Goal: Transaction & Acquisition: Book appointment/travel/reservation

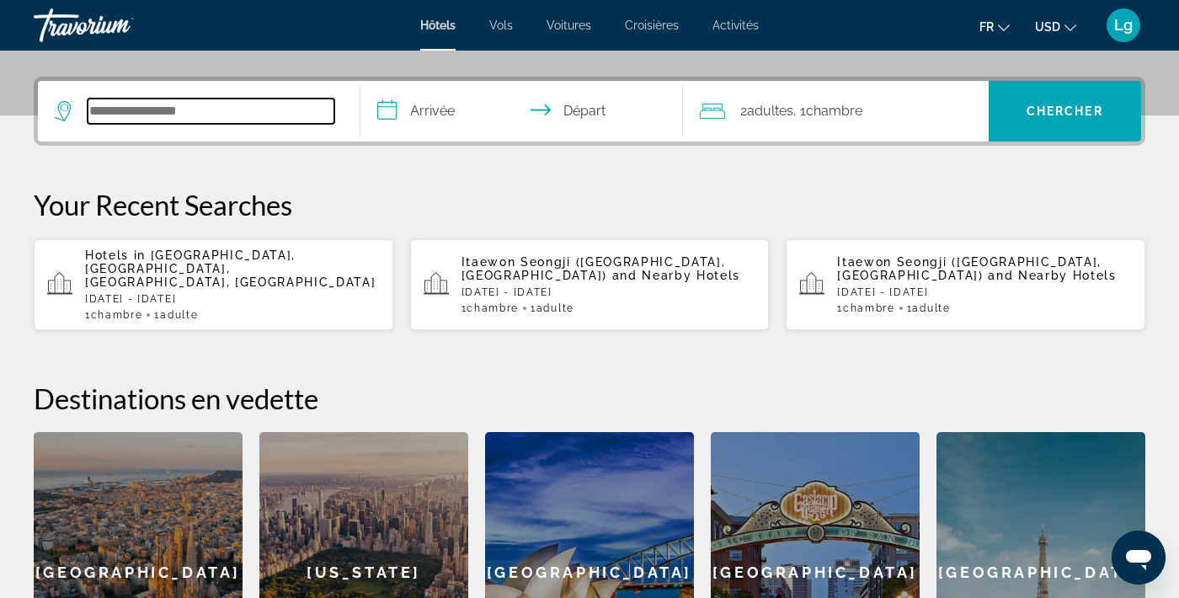
click at [252, 101] on input "Search widget" at bounding box center [211, 111] width 247 height 25
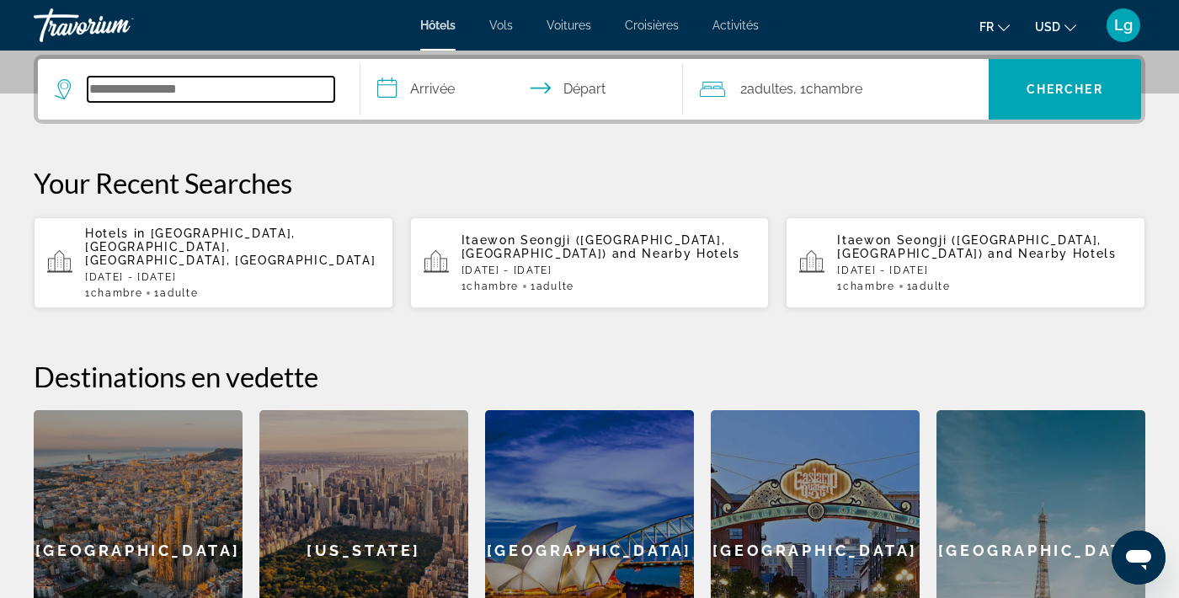
scroll to position [275, 0]
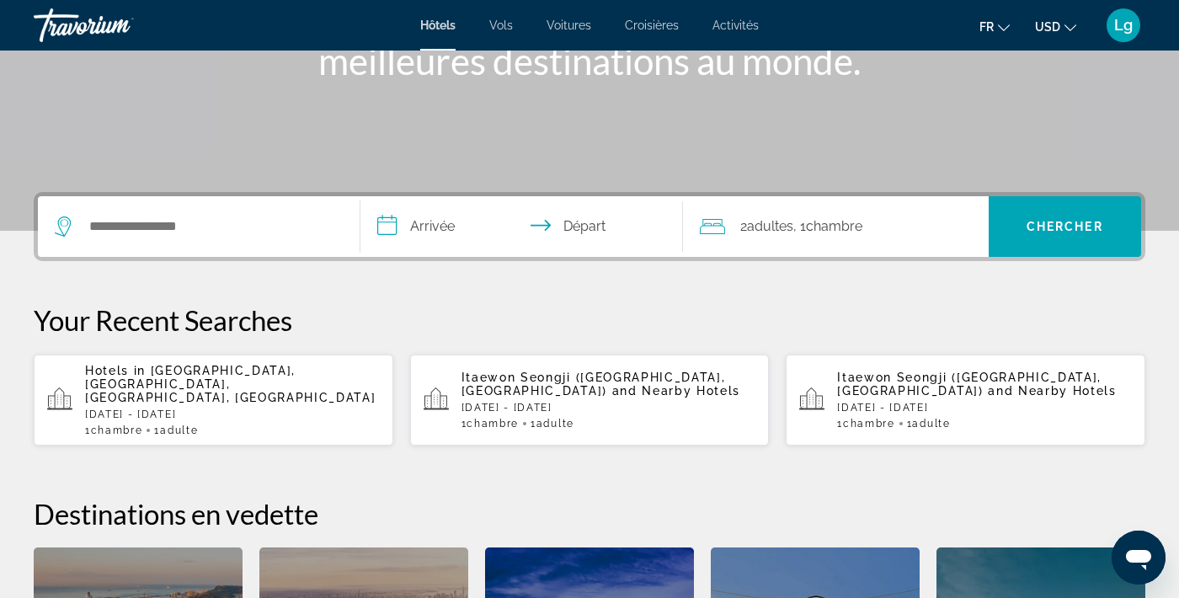
click at [506, 21] on span "Vols" at bounding box center [501, 25] width 24 height 13
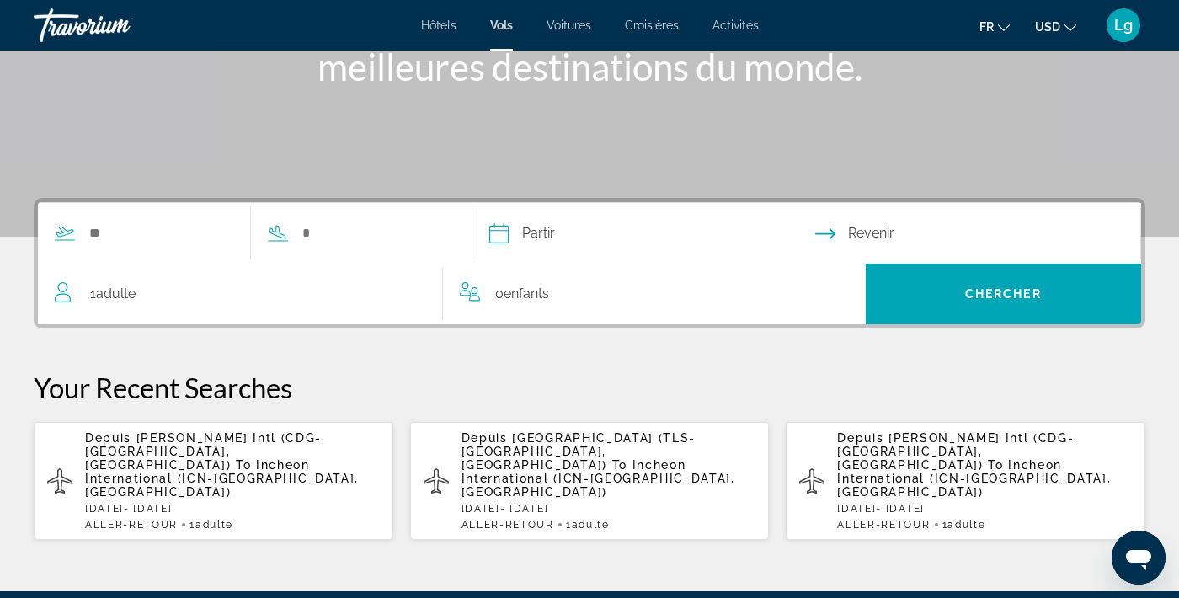
scroll to position [138, 0]
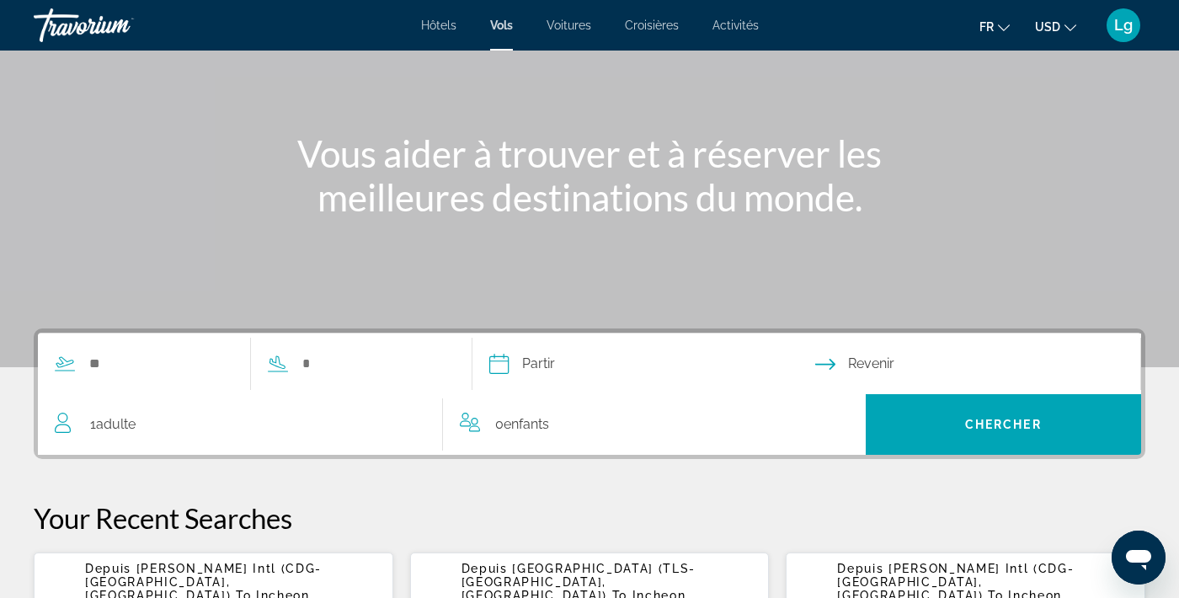
click at [573, 30] on span "Voitures" at bounding box center [569, 25] width 45 height 13
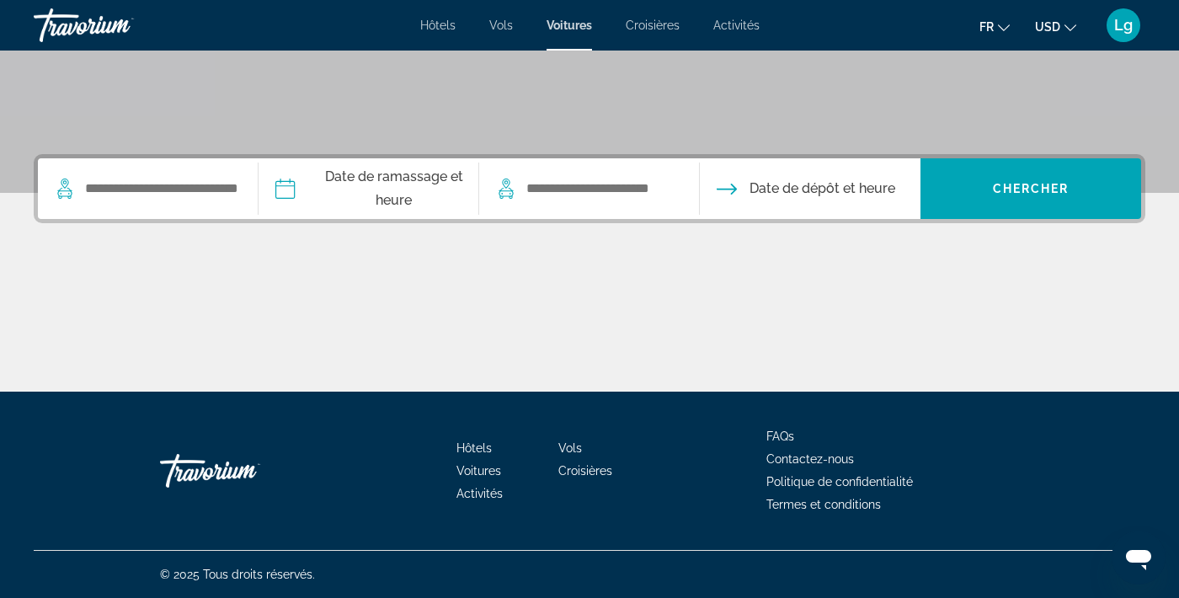
scroll to position [280, 0]
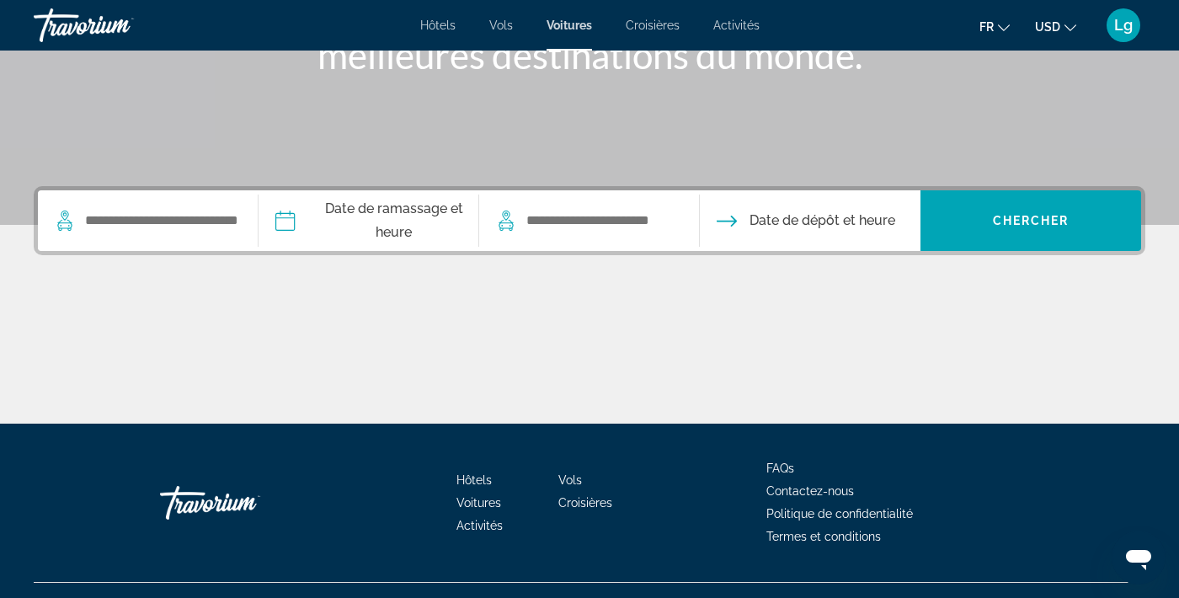
click at [643, 24] on span "Croisières" at bounding box center [653, 25] width 54 height 13
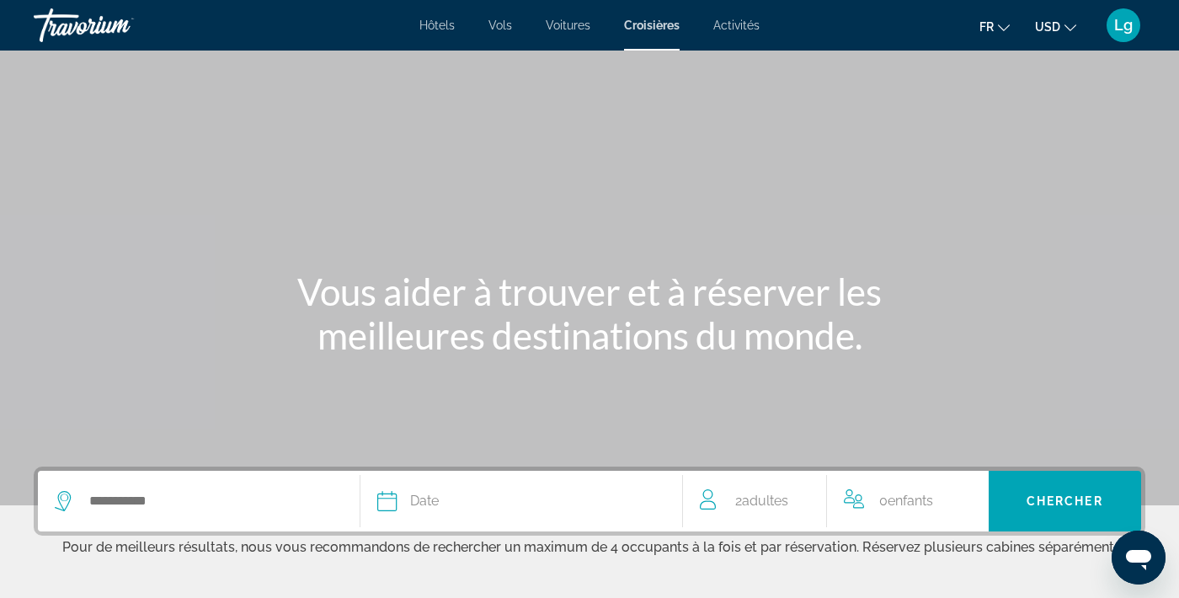
click at [737, 21] on span "Activités" at bounding box center [736, 25] width 46 height 13
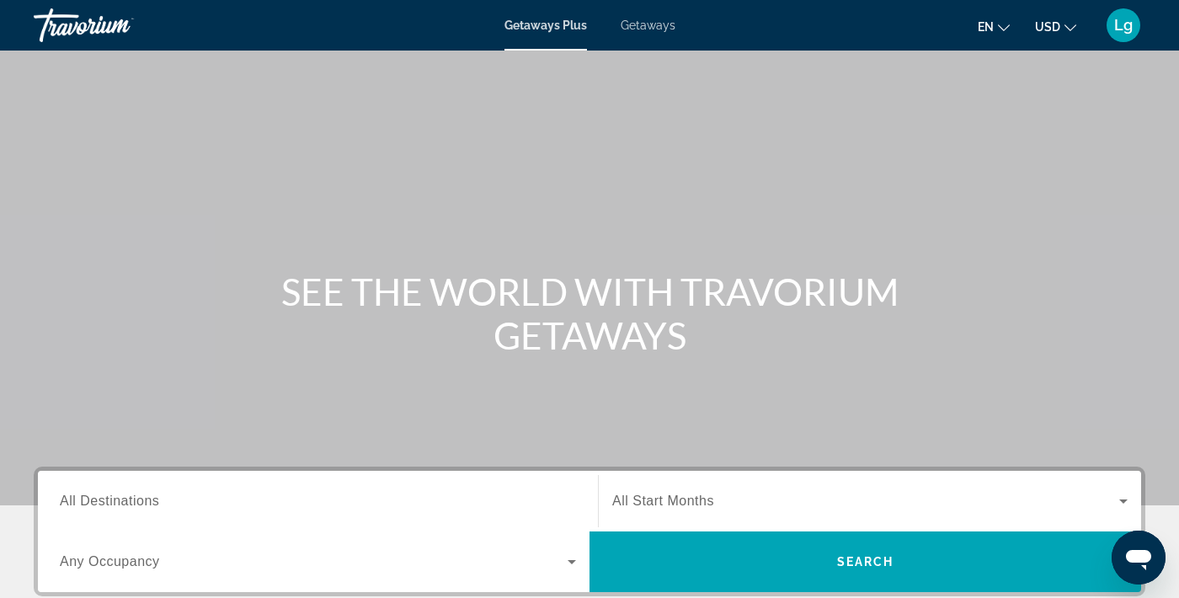
click at [995, 22] on button "en English Español Français Italiano Português русский" at bounding box center [994, 26] width 32 height 24
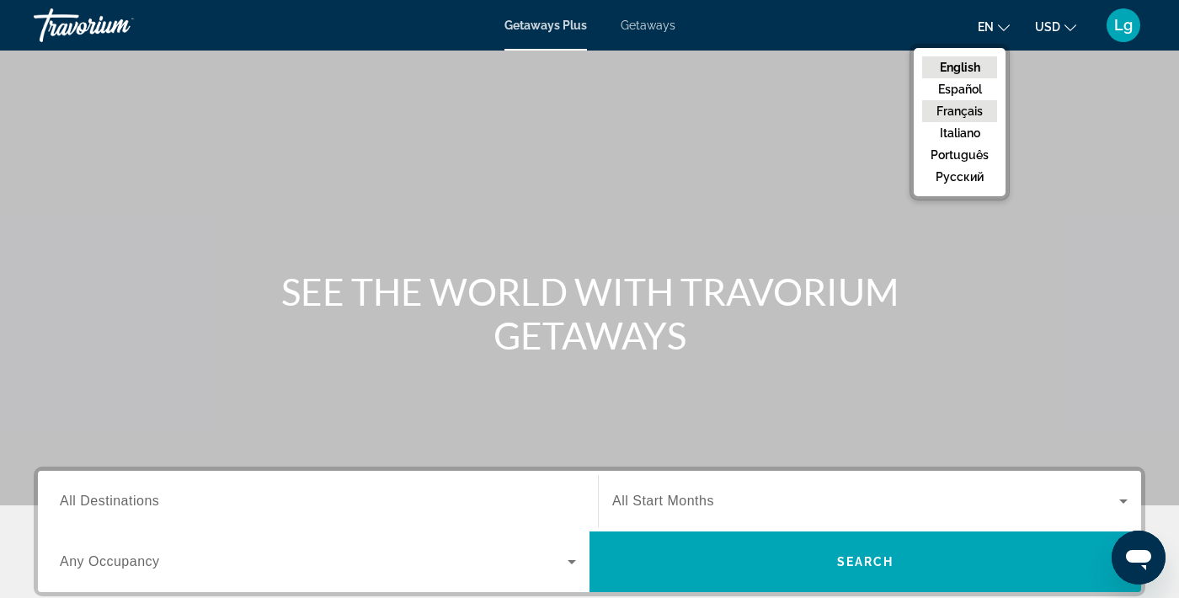
click at [953, 114] on button "Français" at bounding box center [959, 111] width 75 height 22
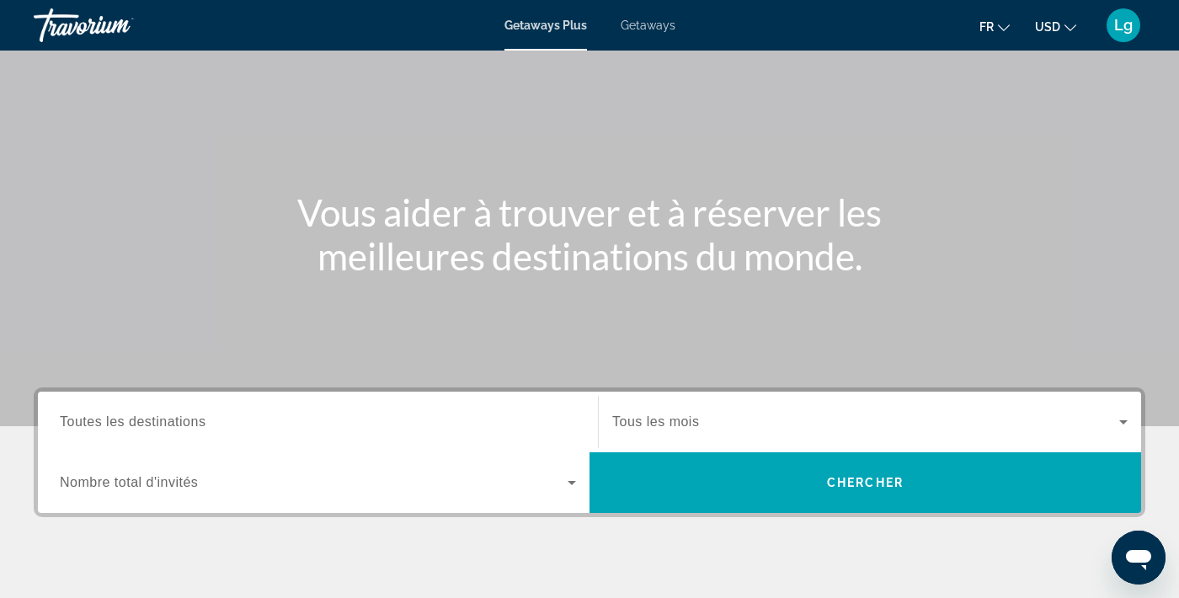
scroll to position [197, 0]
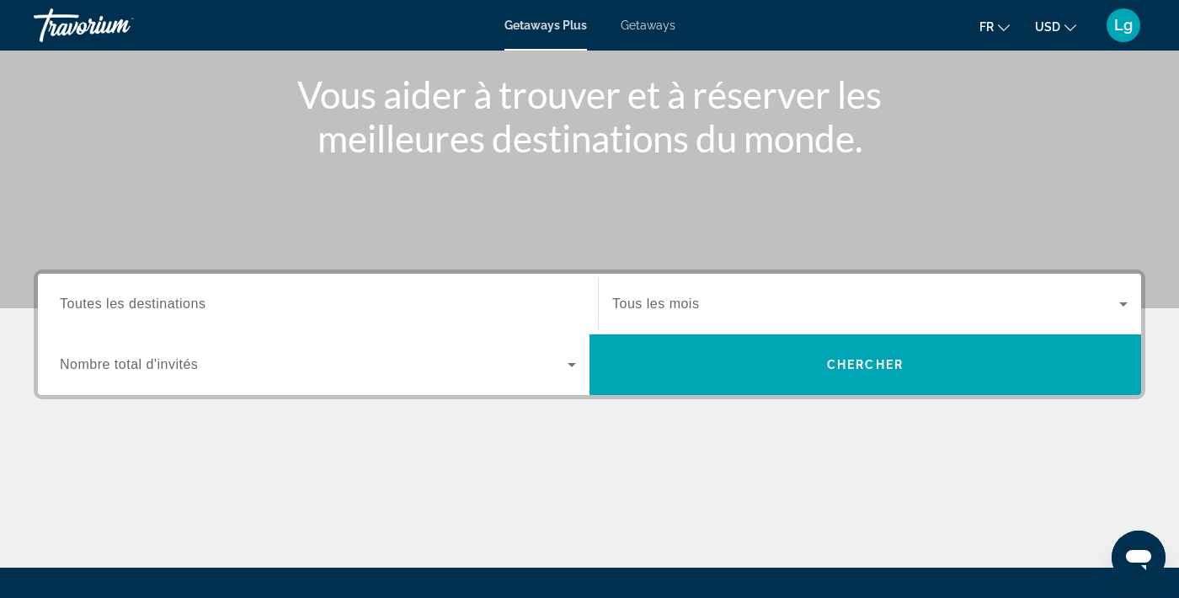
click at [411, 305] on input "Destination Toutes les destinations" at bounding box center [318, 305] width 516 height 20
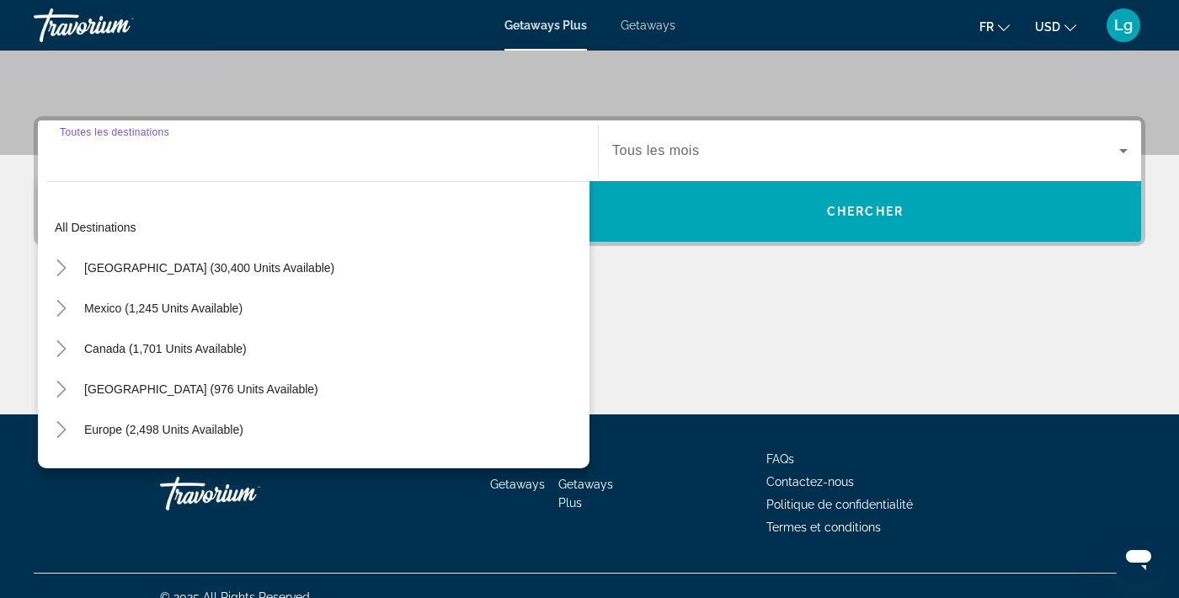
scroll to position [373, 0]
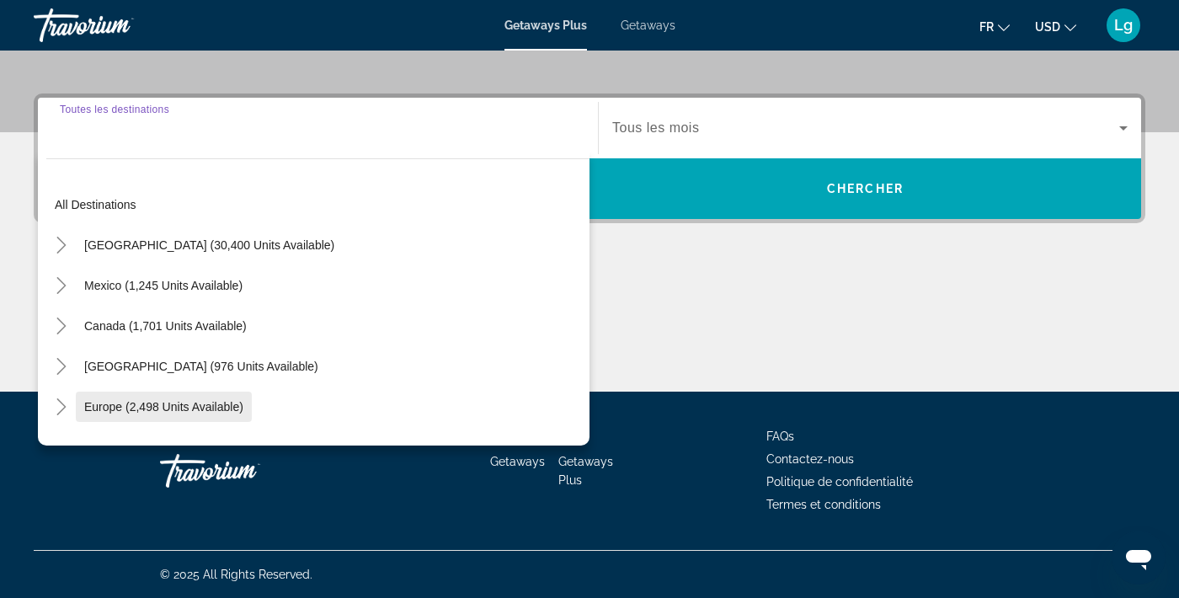
click at [168, 403] on span "Europe (2,498 units available)" at bounding box center [163, 406] width 159 height 13
type input "**********"
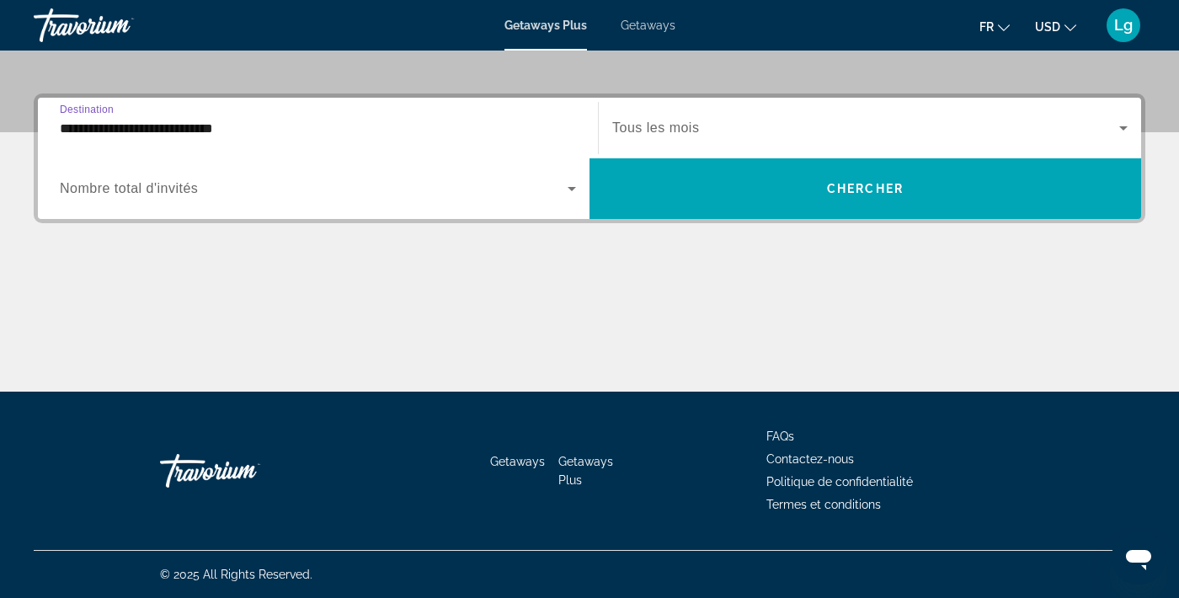
click at [369, 188] on span "Search widget" at bounding box center [314, 189] width 508 height 20
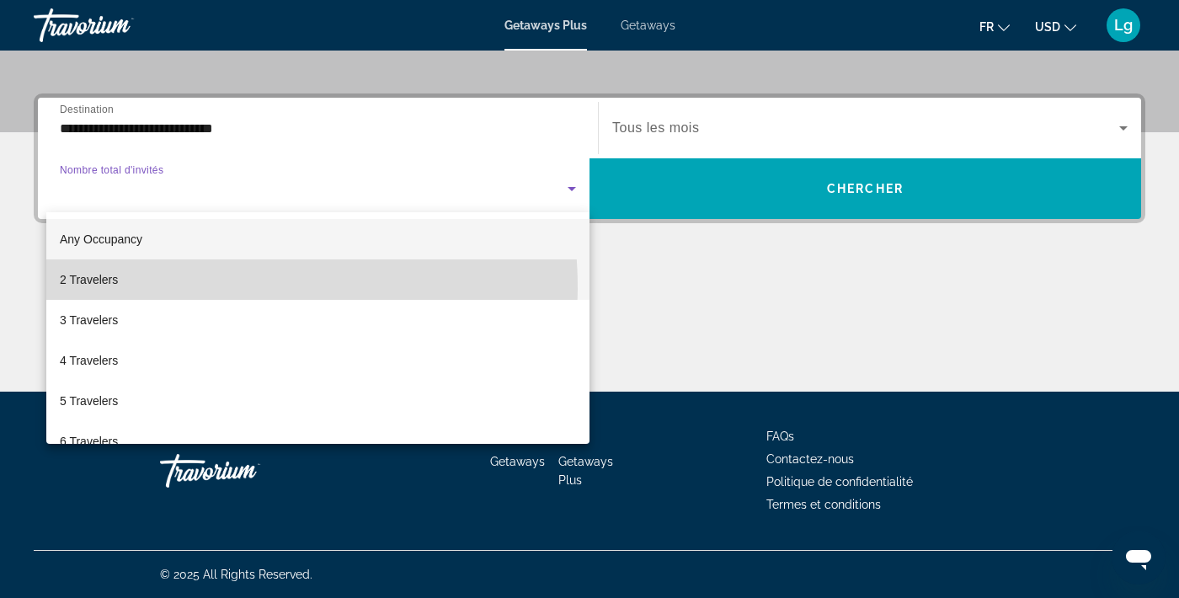
click at [130, 289] on mat-option "2 Travelers" at bounding box center [317, 279] width 543 height 40
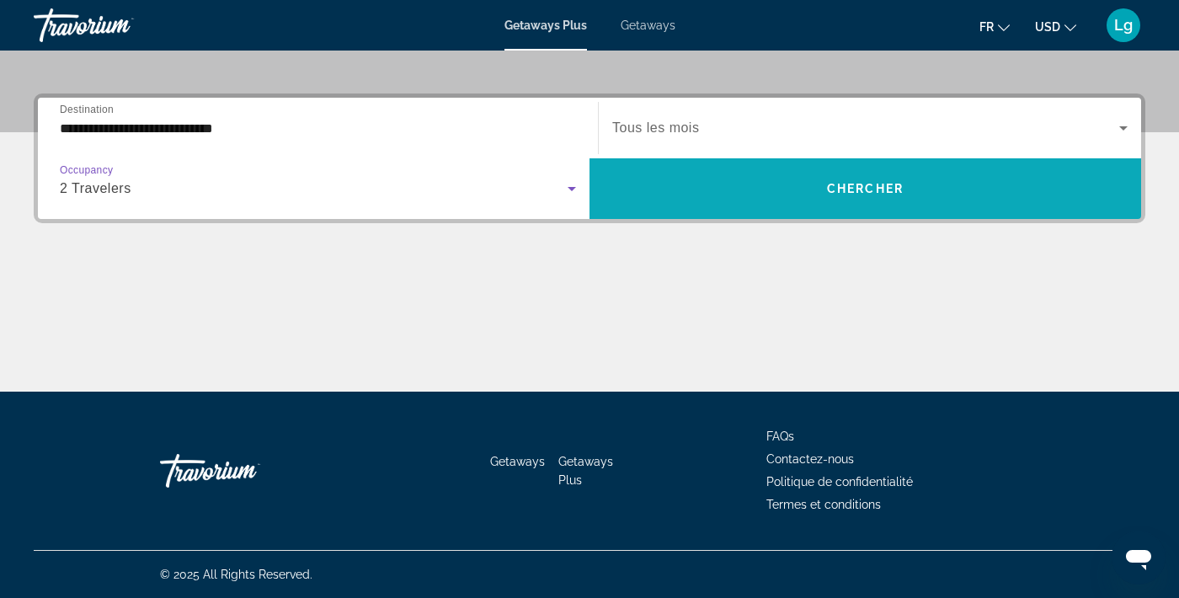
click at [804, 204] on span "Search widget" at bounding box center [865, 188] width 552 height 40
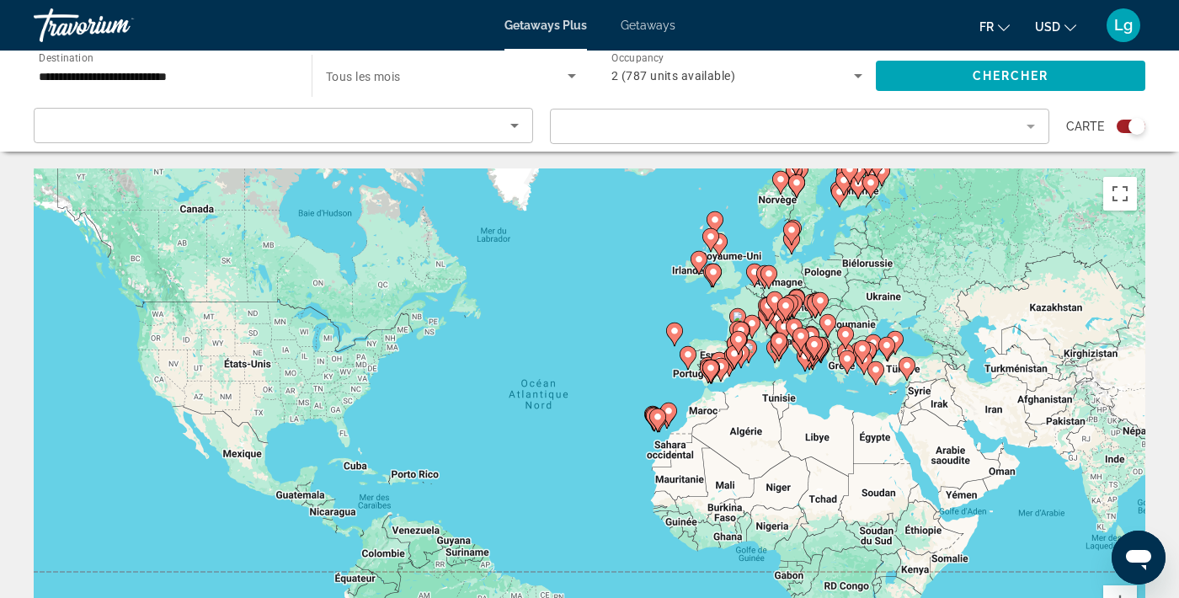
click at [804, 335] on image "Main content" at bounding box center [801, 336] width 10 height 10
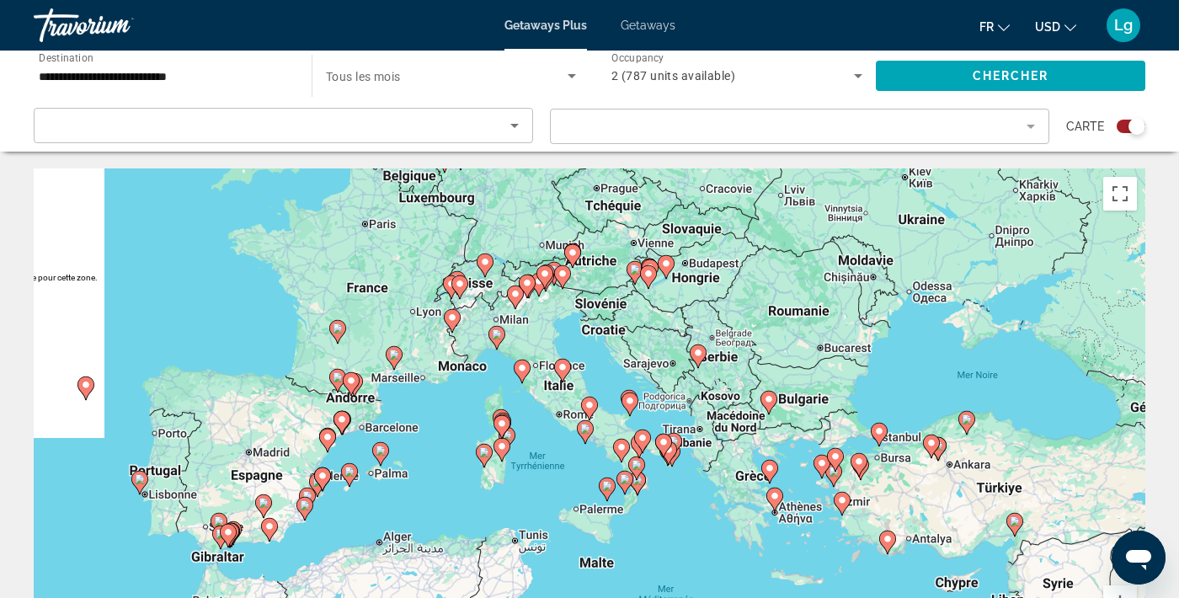
click at [707, 365] on div "Pour naviguer, appuyez sur les touches fléchées. Pour activer le glissement ave…" at bounding box center [590, 420] width 1112 height 505
click at [701, 349] on image "Main content" at bounding box center [698, 353] width 10 height 10
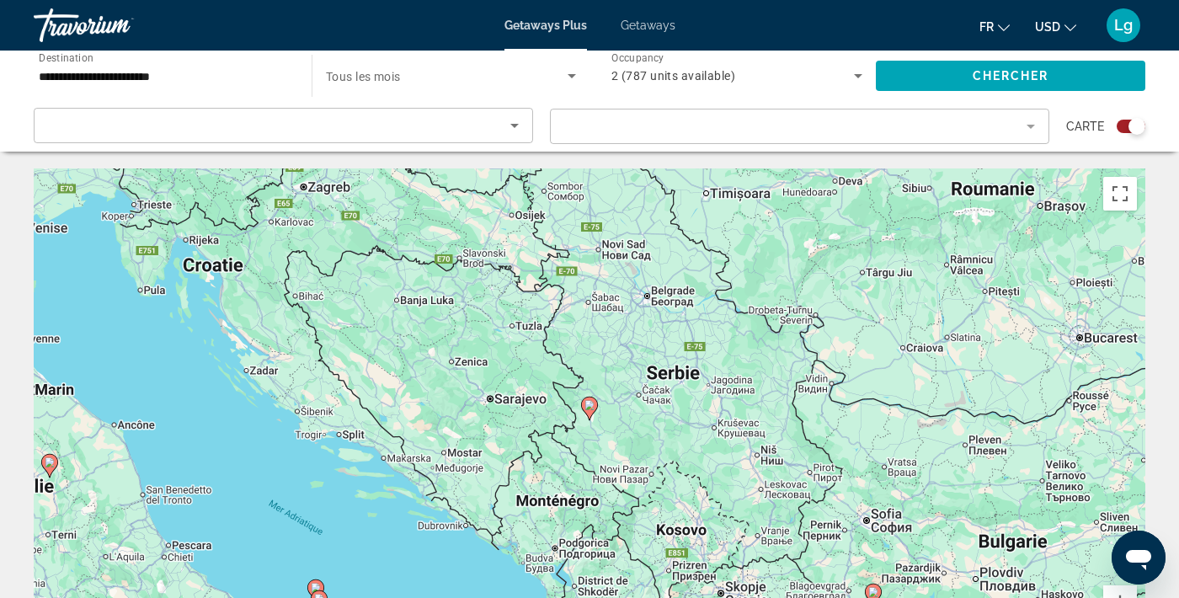
click at [590, 405] on image "Main content" at bounding box center [589, 405] width 10 height 10
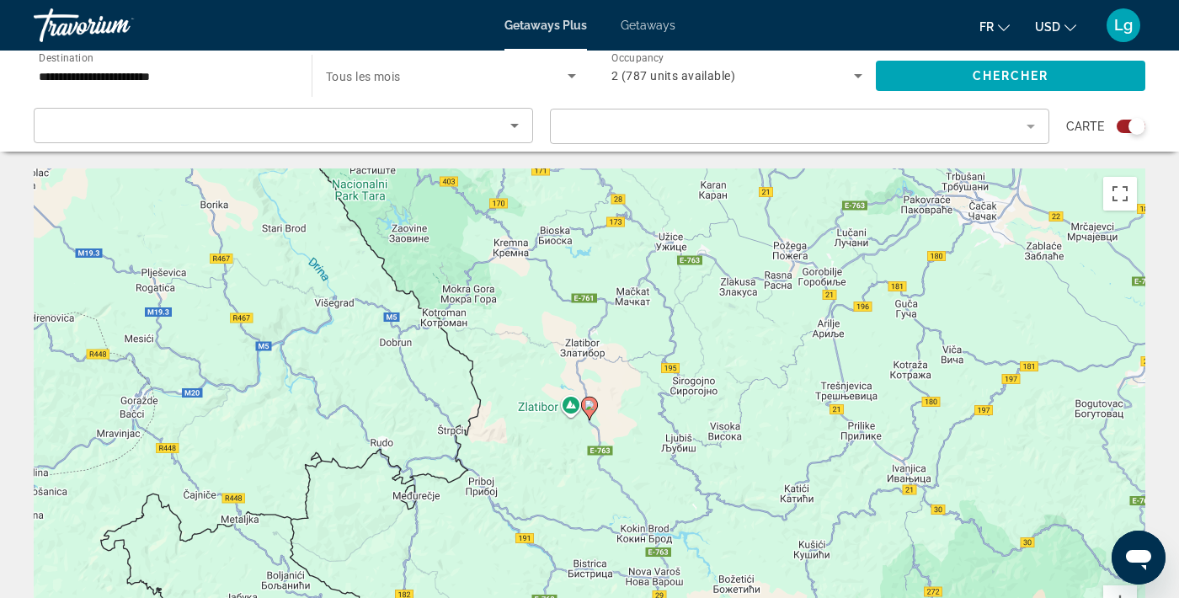
click at [587, 408] on image "Main content" at bounding box center [589, 405] width 10 height 10
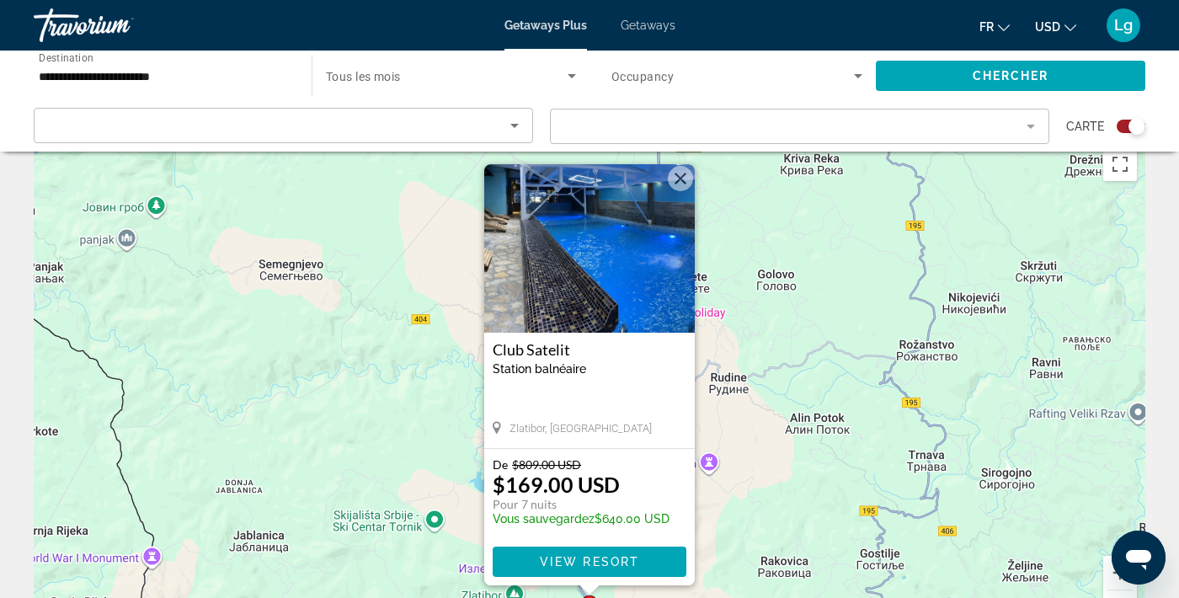
scroll to position [64, 0]
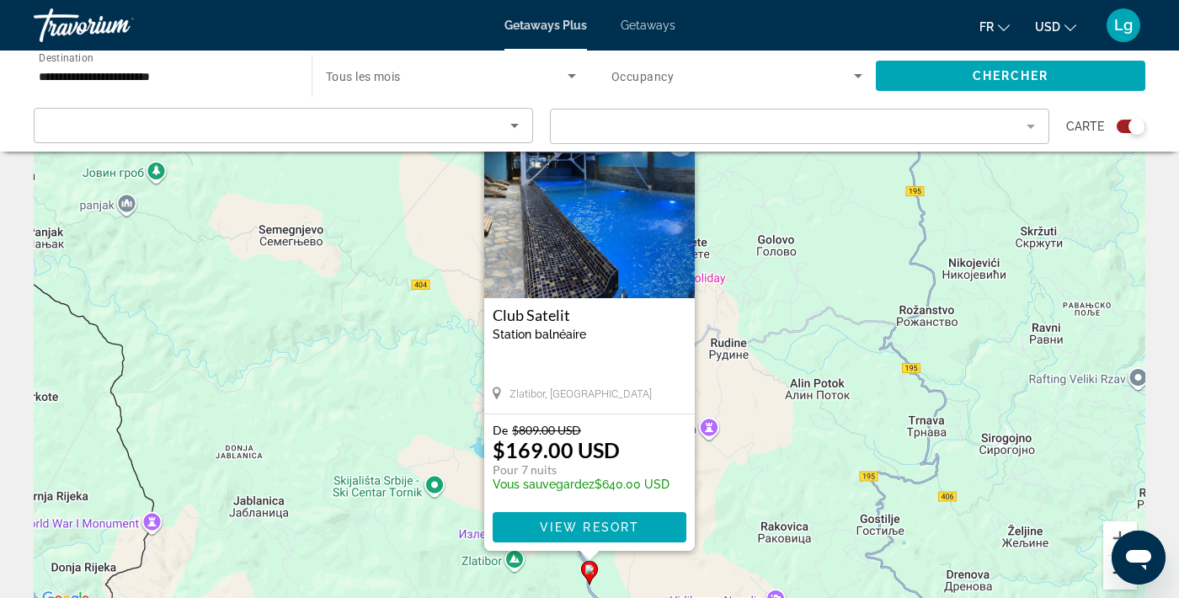
click at [1113, 579] on button "Zoom arrière" at bounding box center [1120, 573] width 34 height 34
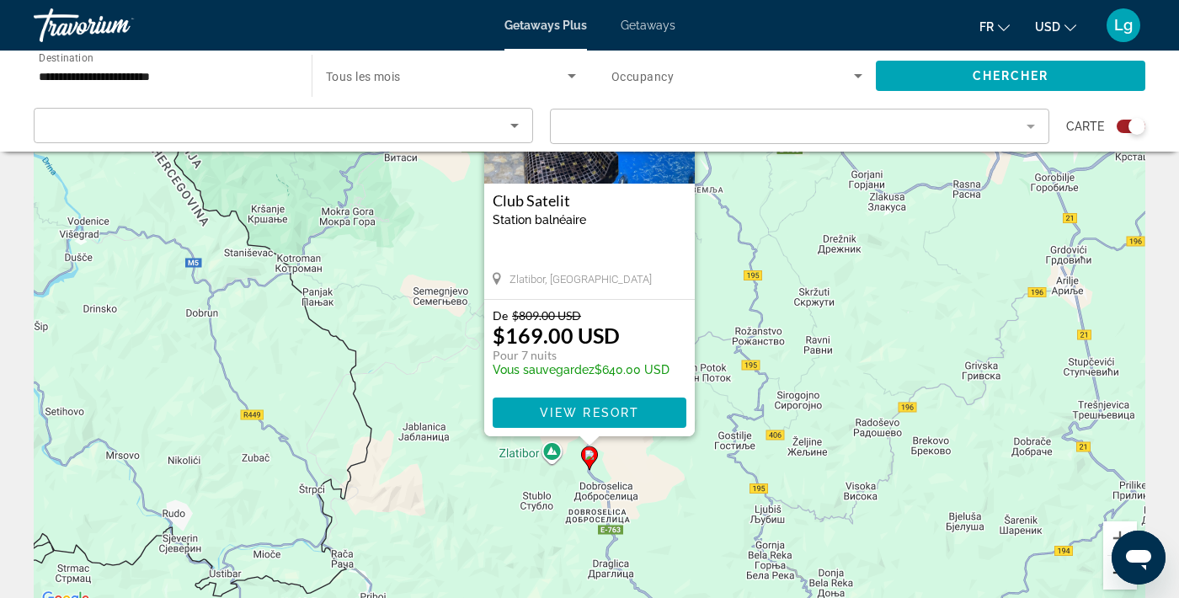
click at [1113, 579] on button "Zoom arrière" at bounding box center [1120, 573] width 34 height 34
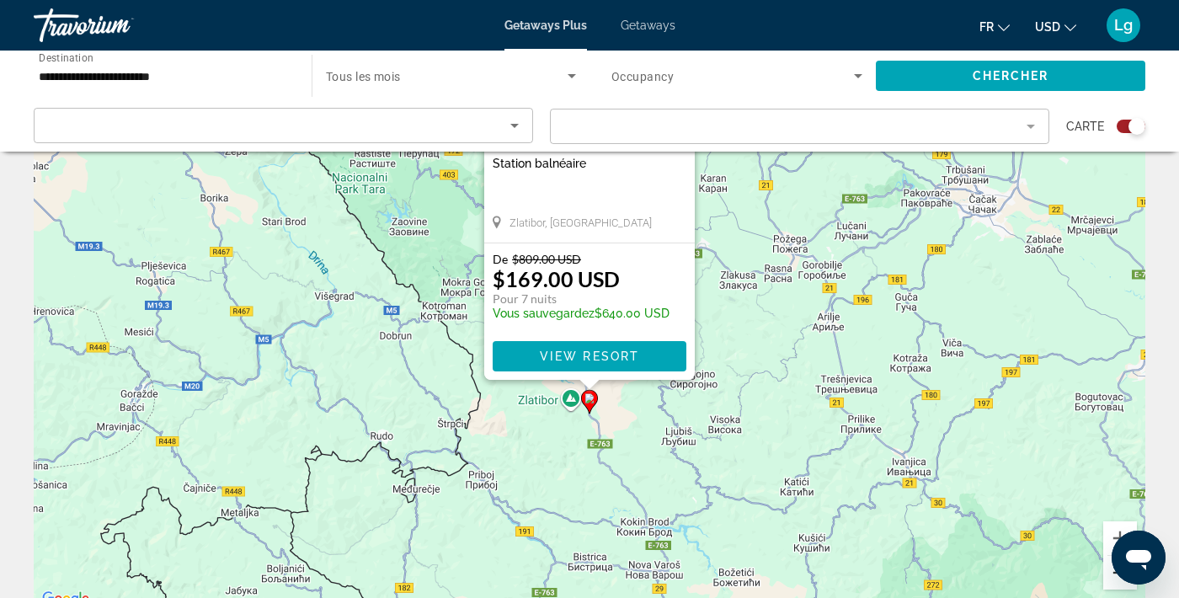
click at [1113, 579] on button "Zoom arrière" at bounding box center [1120, 573] width 34 height 34
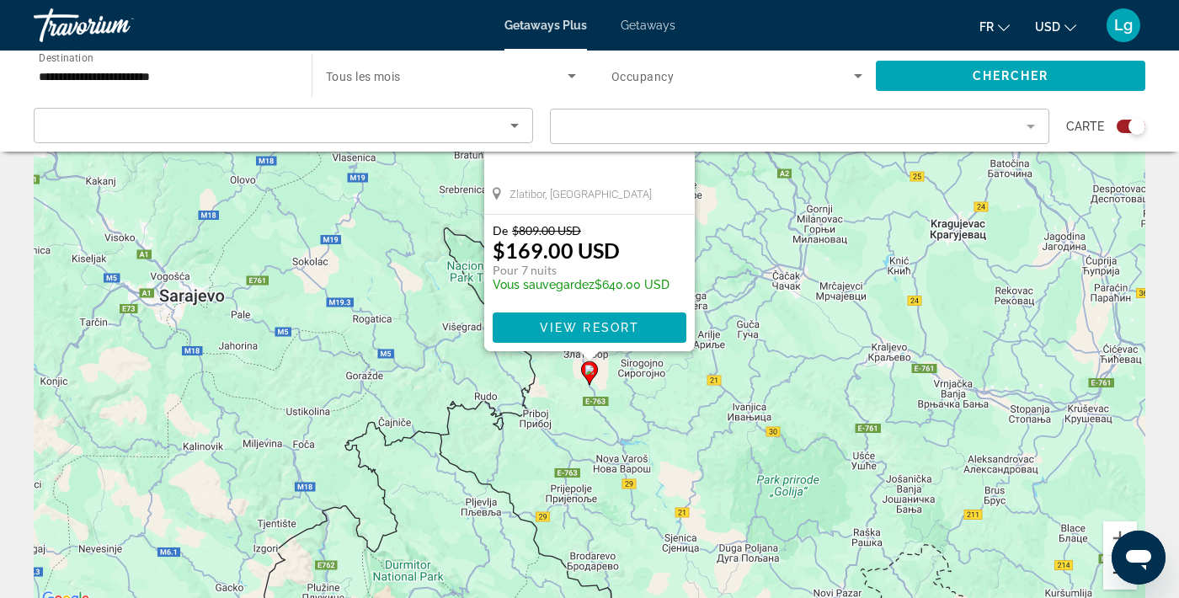
click at [1113, 579] on button "Zoom arrière" at bounding box center [1120, 573] width 34 height 34
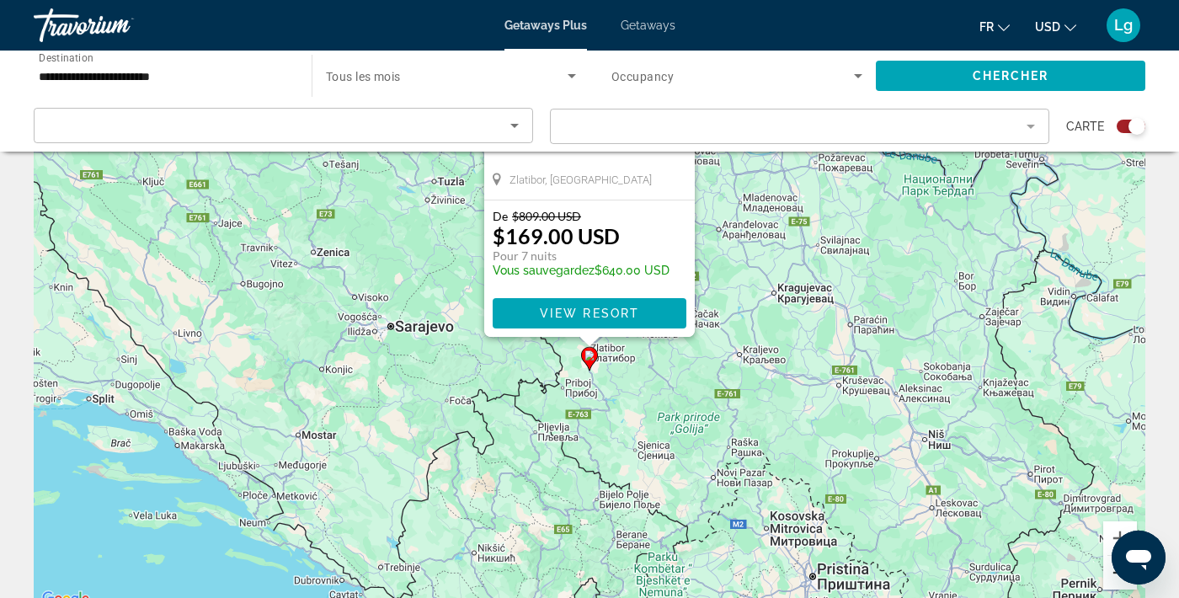
click at [1113, 579] on button "Zoom arrière" at bounding box center [1120, 573] width 34 height 34
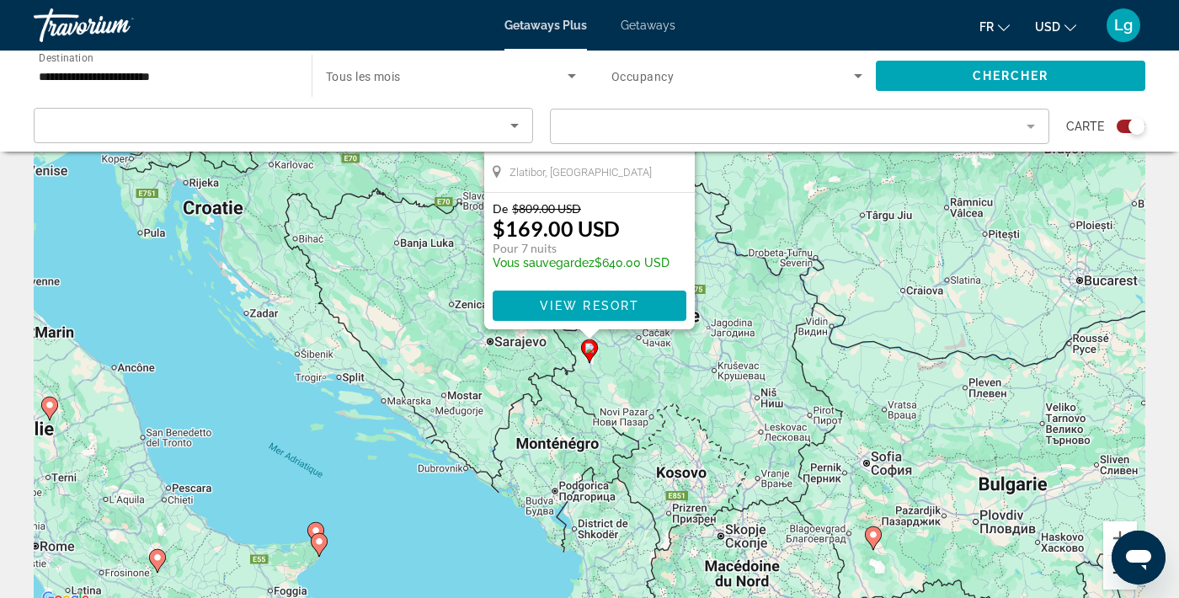
click at [1113, 579] on button "Zoom arrière" at bounding box center [1120, 573] width 34 height 34
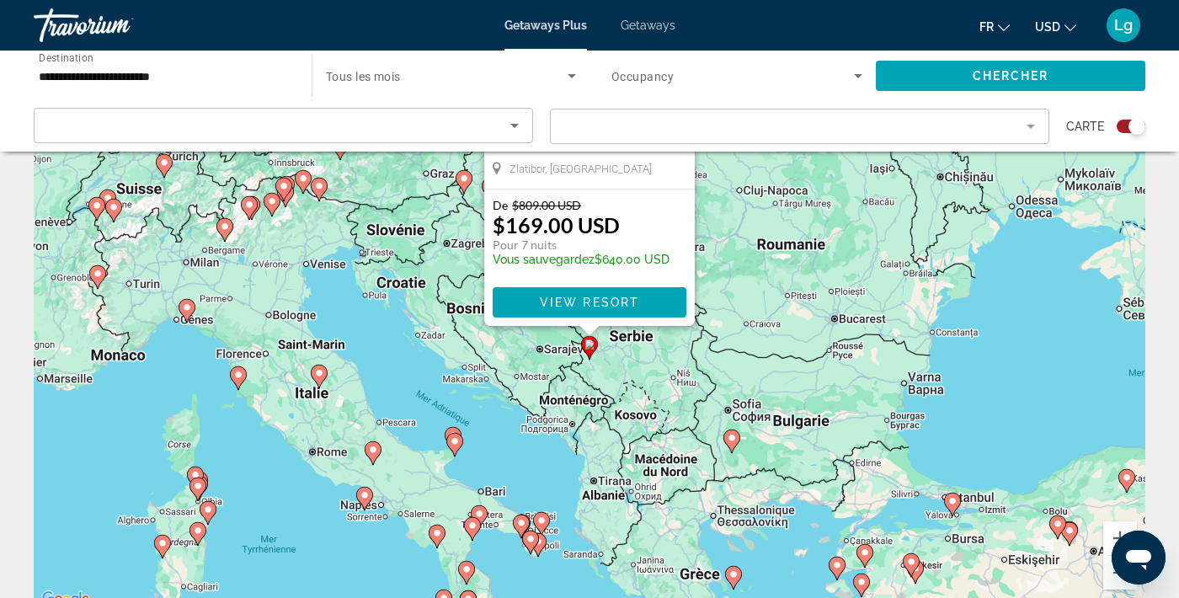
click at [233, 376] on icon "Main content" at bounding box center [238, 378] width 15 height 22
type input "**********"
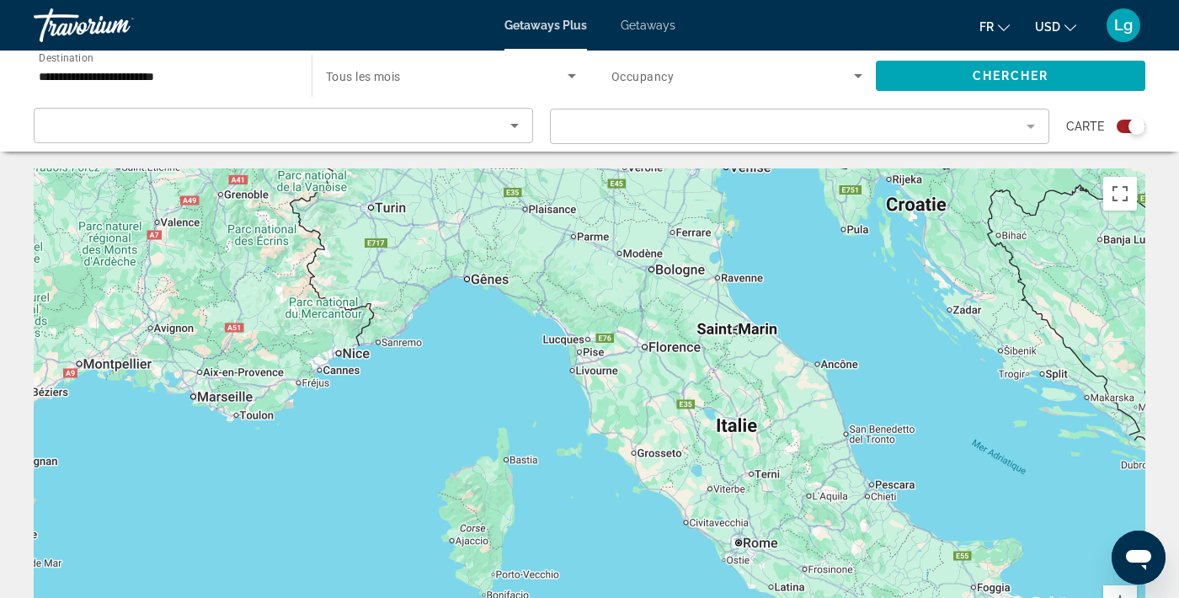
scroll to position [140, 0]
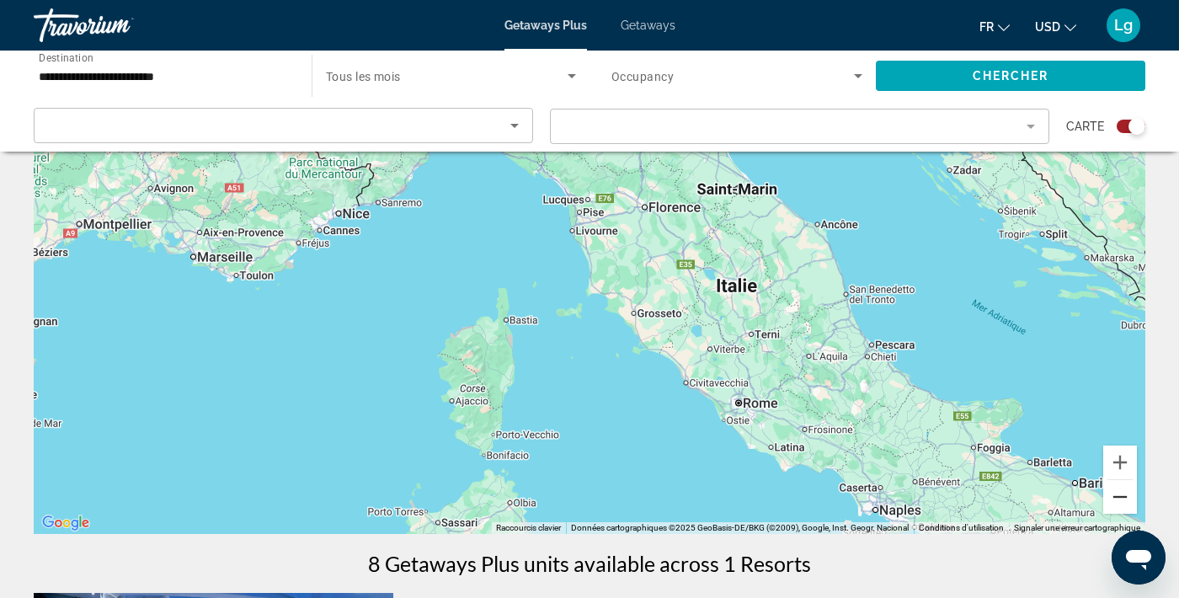
click at [1128, 501] on button "Zoom arrière" at bounding box center [1120, 497] width 34 height 34
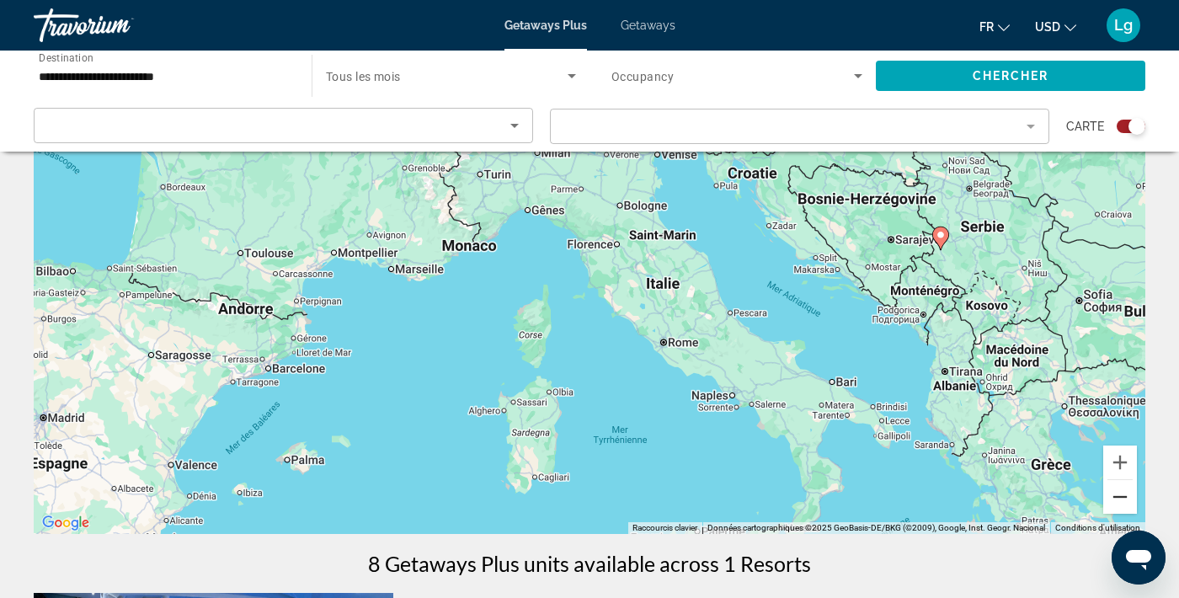
click at [1112, 501] on button "Zoom arrière" at bounding box center [1120, 497] width 34 height 34
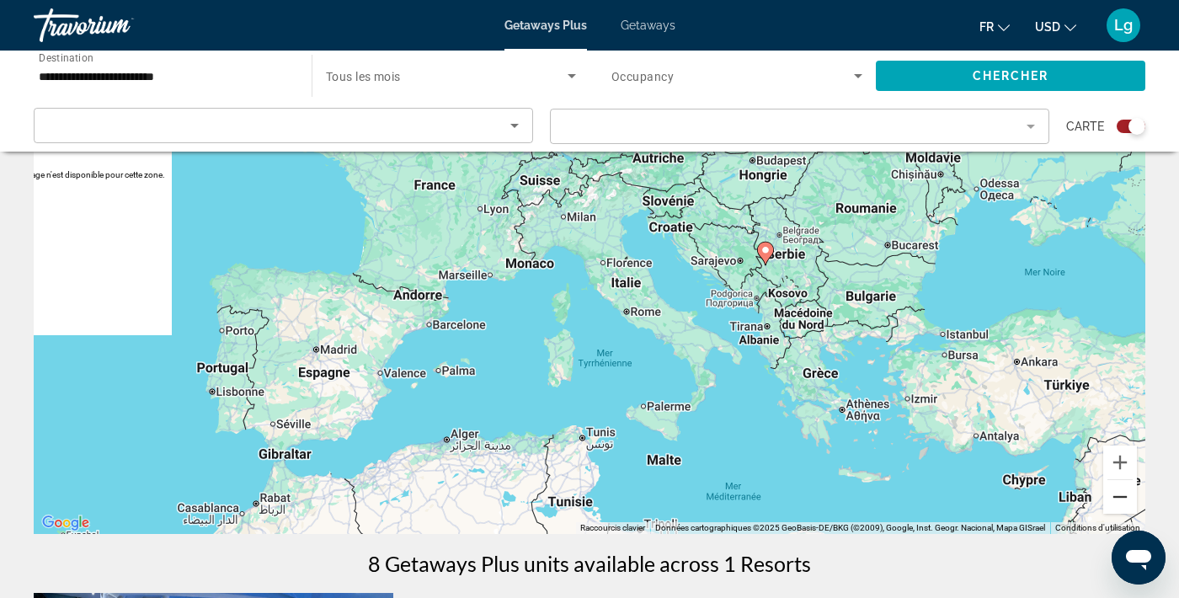
click at [1116, 490] on button "Zoom arrière" at bounding box center [1120, 497] width 34 height 34
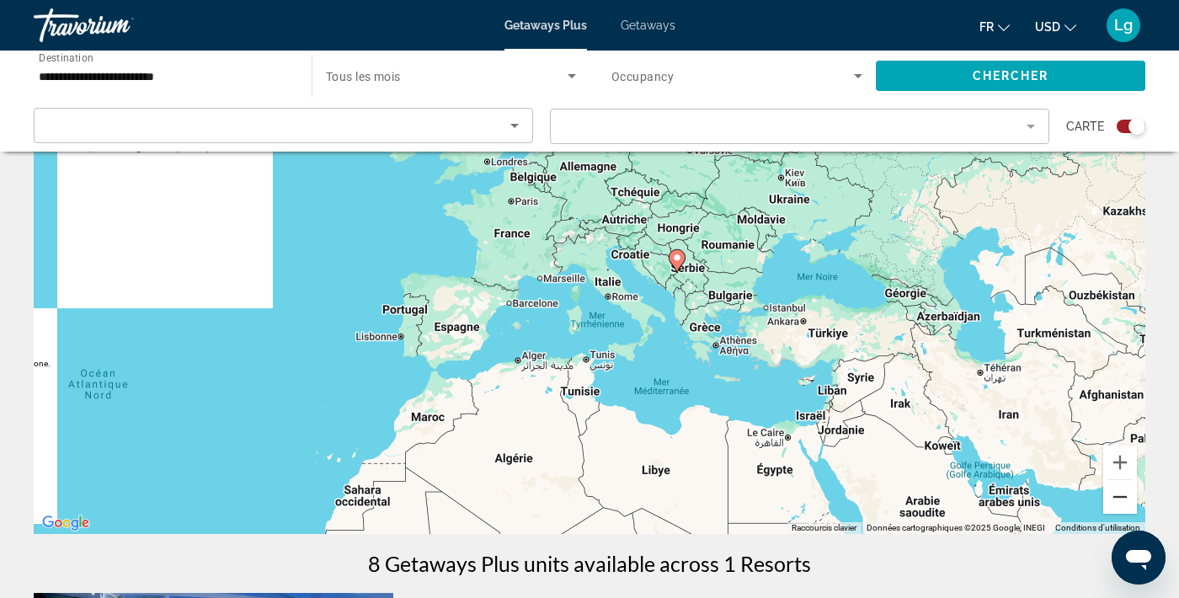
click at [1117, 491] on button "Zoom arrière" at bounding box center [1120, 497] width 34 height 34
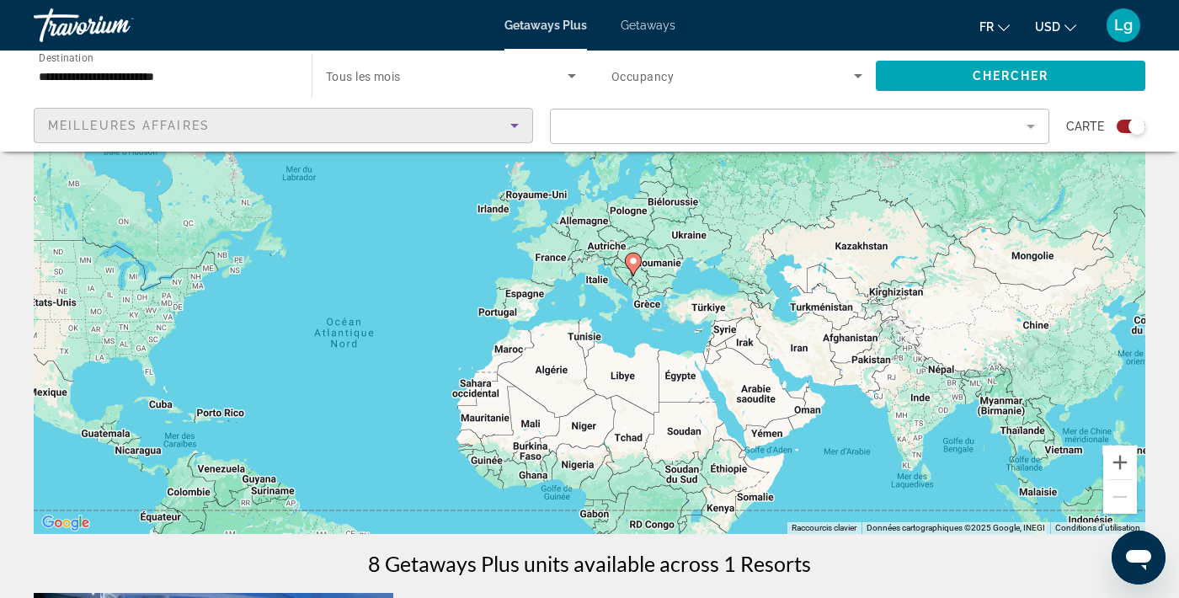
click at [363, 118] on div "Meilleures affaires" at bounding box center [279, 125] width 462 height 20
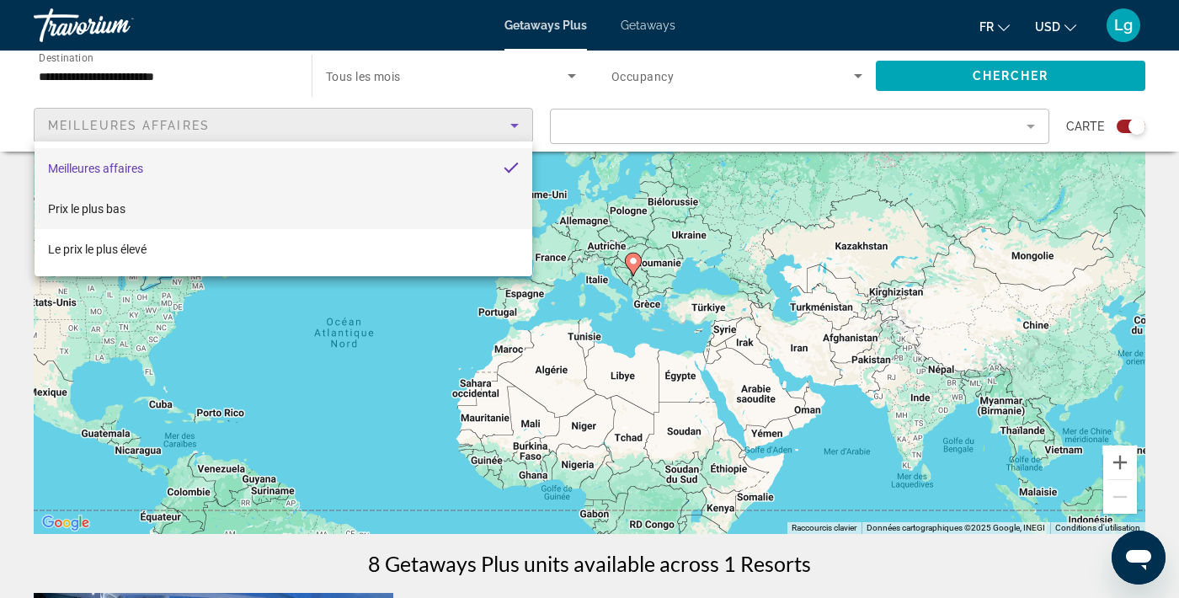
click at [110, 205] on span "Prix ​​le plus bas" at bounding box center [86, 208] width 77 height 13
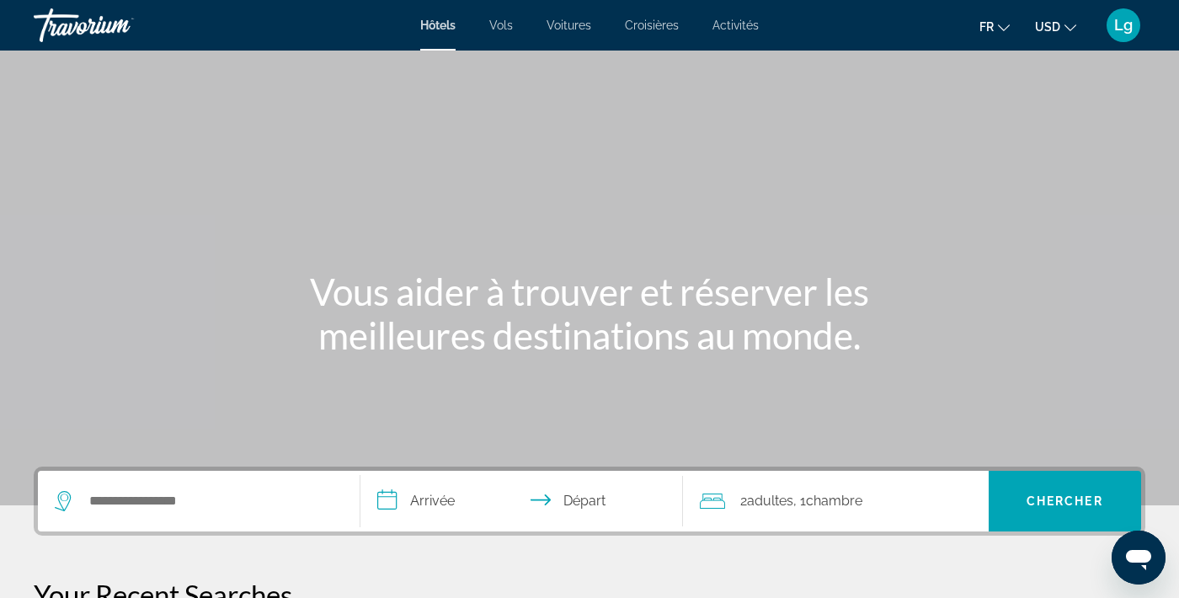
scroll to position [24, 0]
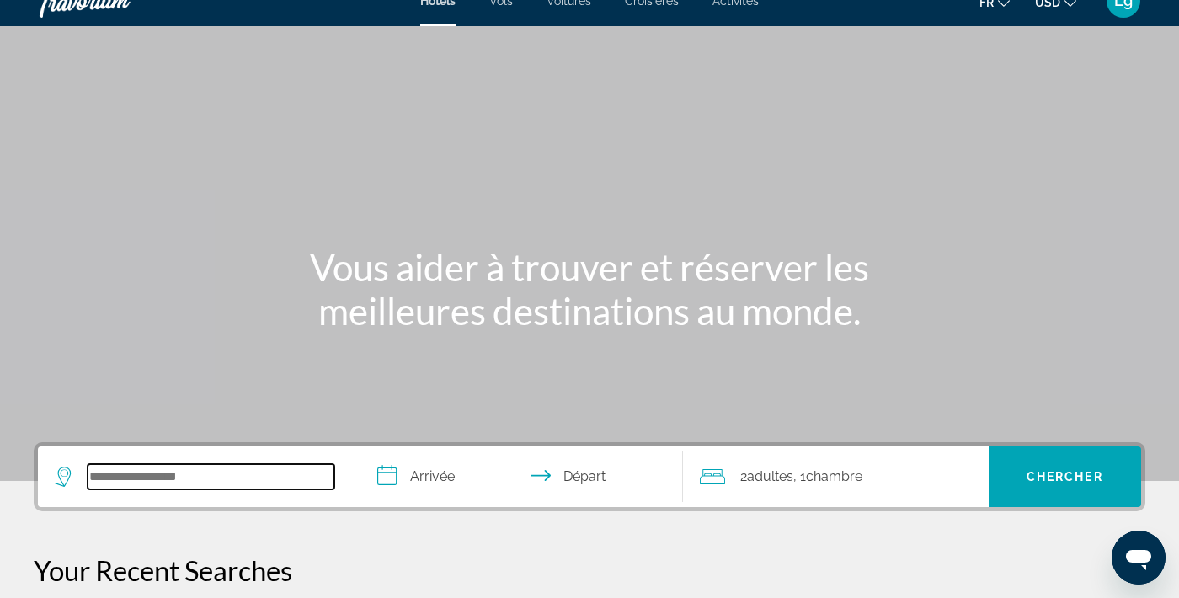
click at [219, 477] on input "Search widget" at bounding box center [211, 476] width 247 height 25
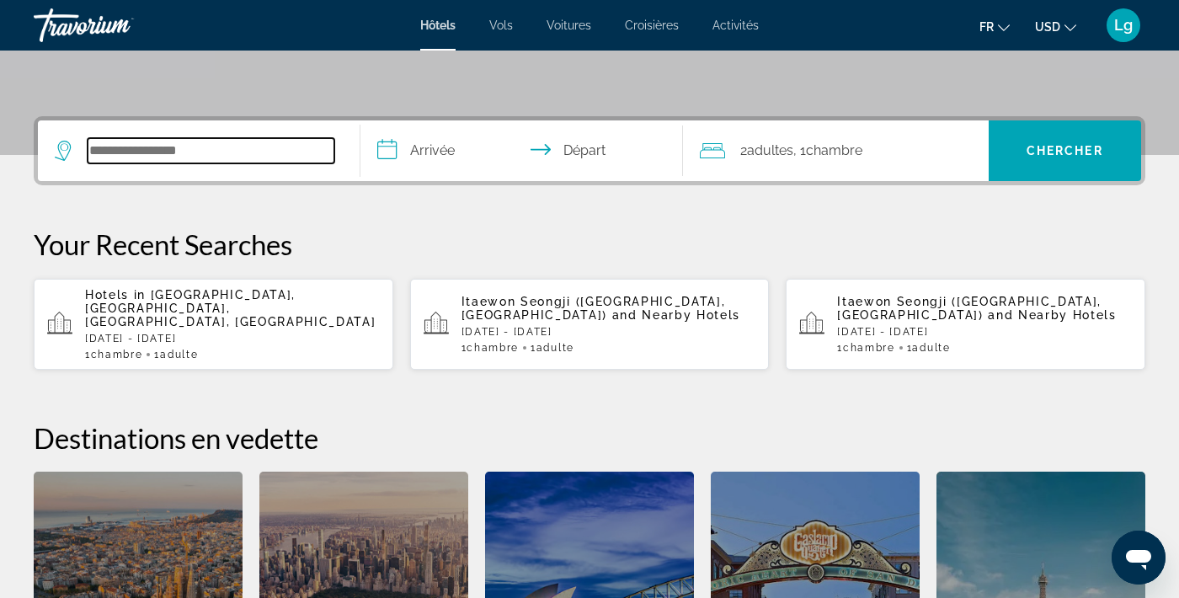
scroll to position [412, 0]
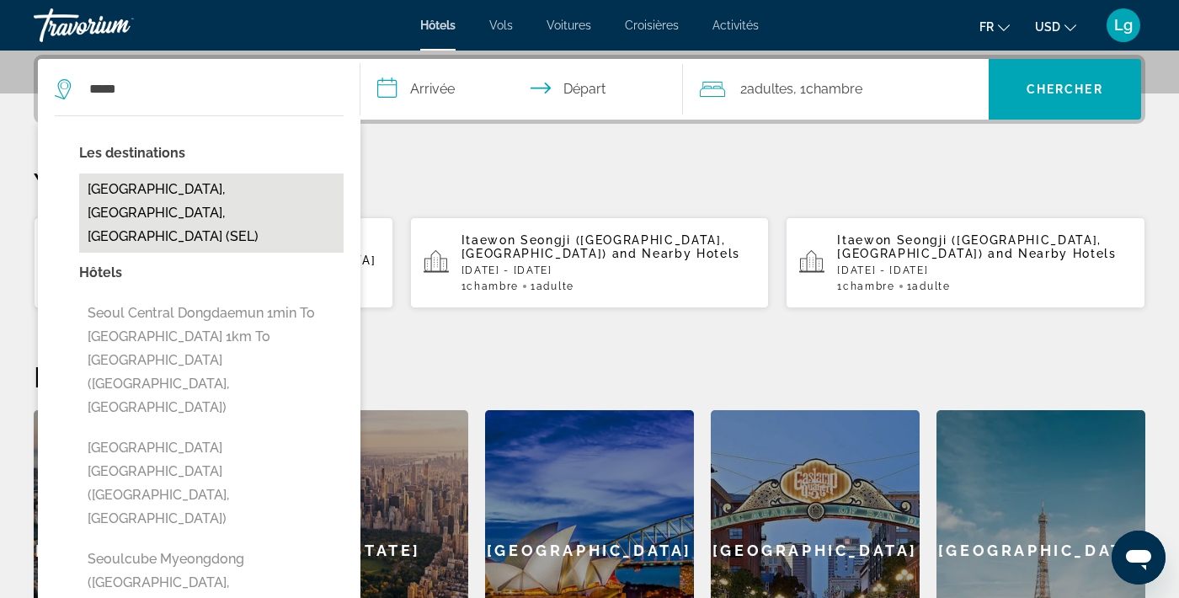
click at [149, 190] on button "Seoul, Korea, South (SEL)" at bounding box center [211, 212] width 264 height 79
type input "**********"
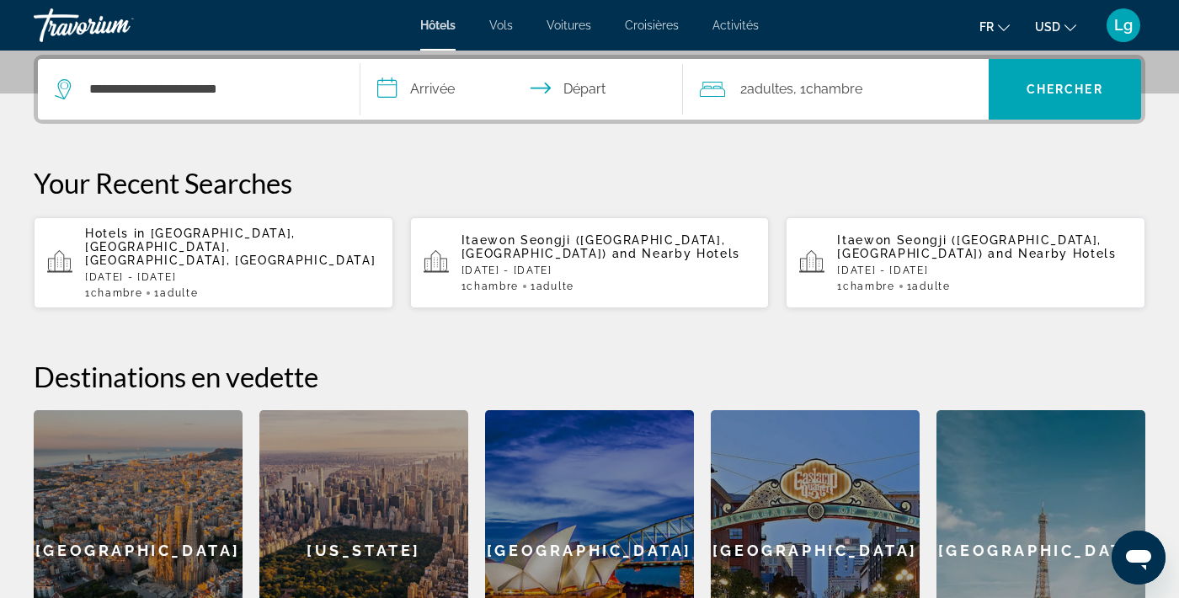
click at [475, 93] on input "**********" at bounding box center [524, 92] width 329 height 66
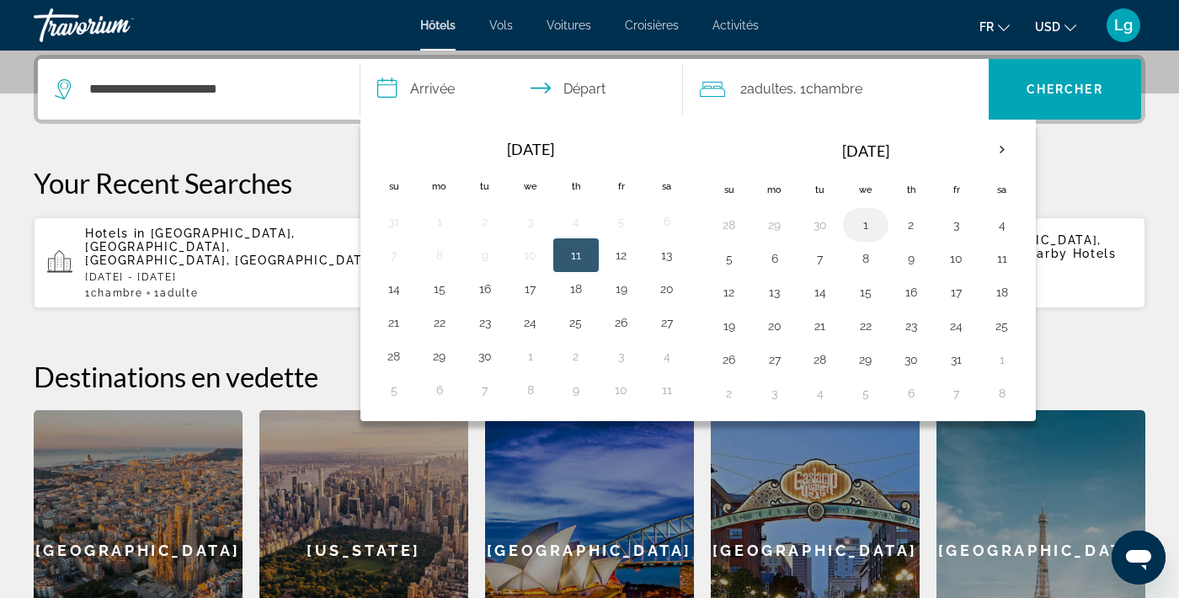
click at [863, 211] on td "1" at bounding box center [865, 225] width 45 height 34
click at [864, 222] on button "1" at bounding box center [865, 225] width 27 height 24
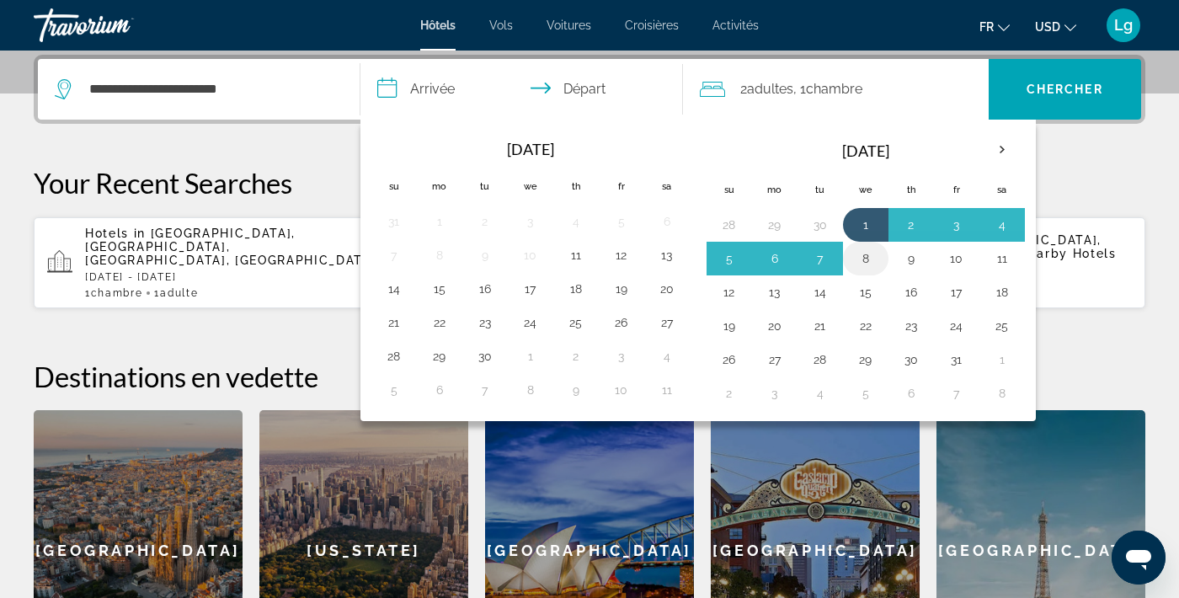
click at [861, 254] on button "8" at bounding box center [865, 259] width 27 height 24
type input "**********"
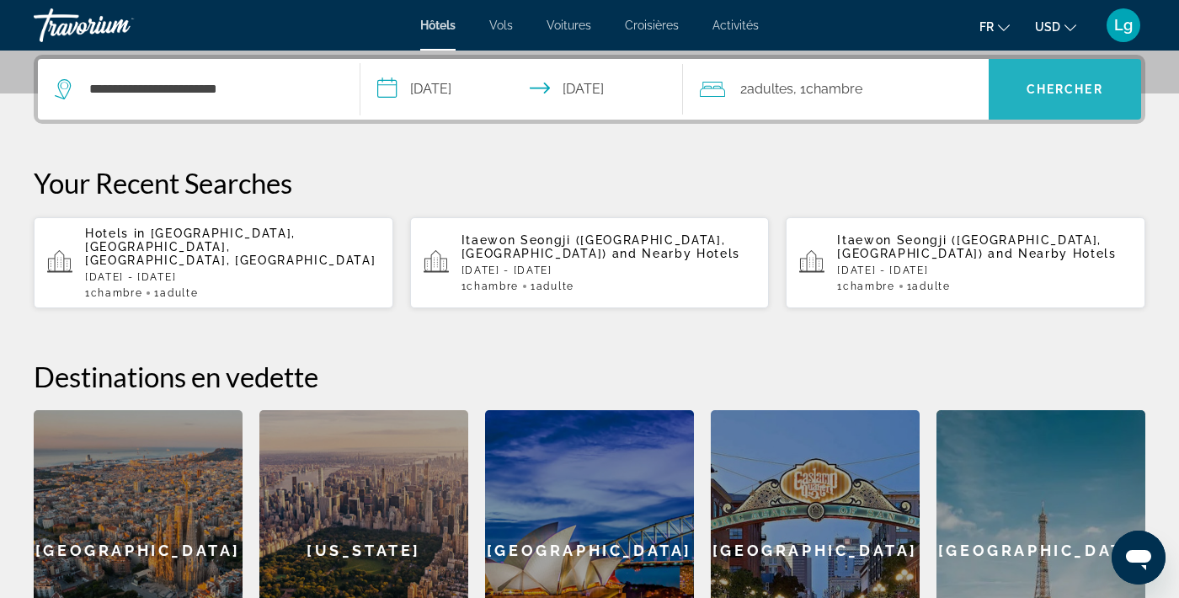
click at [1074, 90] on span "Chercher" at bounding box center [1064, 89] width 77 height 13
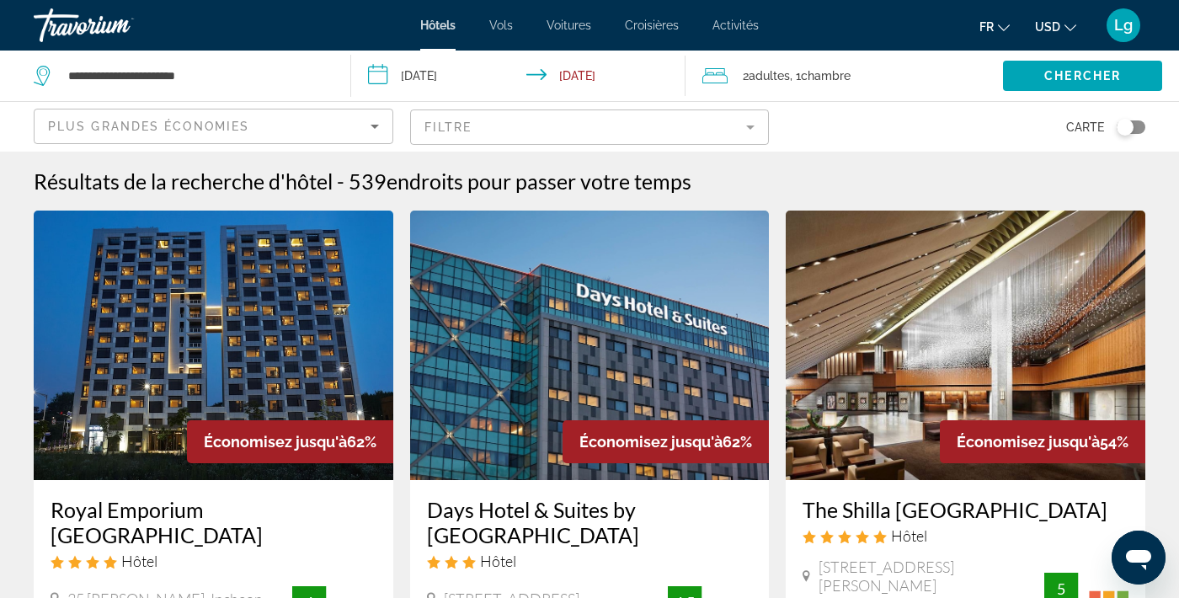
click at [328, 122] on div "Plus grandes économies" at bounding box center [209, 126] width 323 height 20
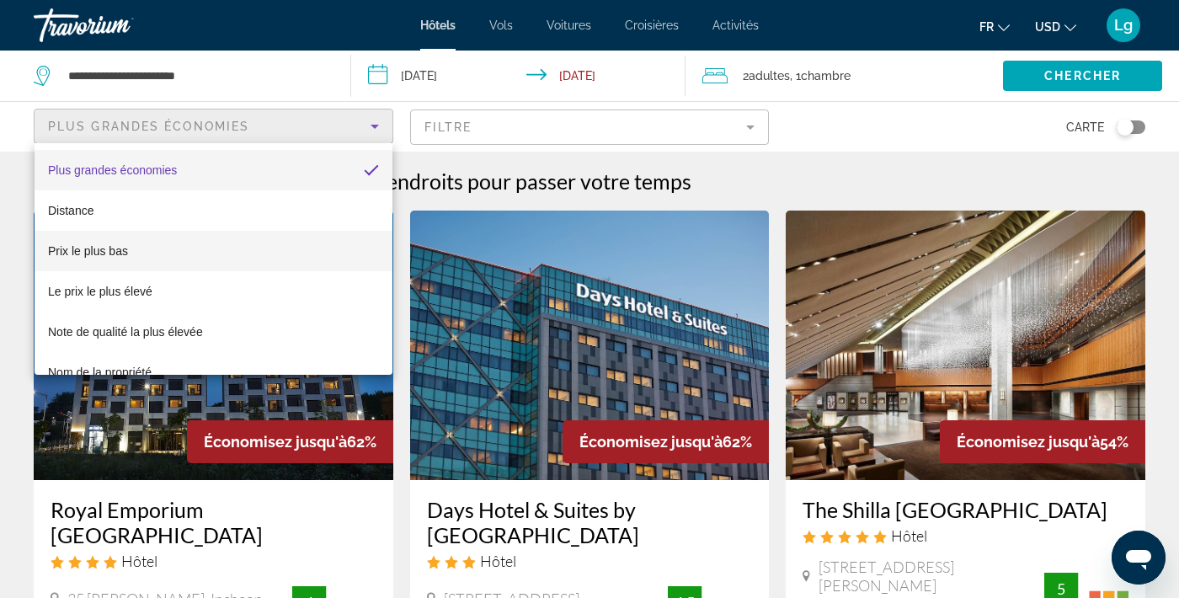
click at [126, 248] on span "Prix le plus bas" at bounding box center [88, 250] width 80 height 13
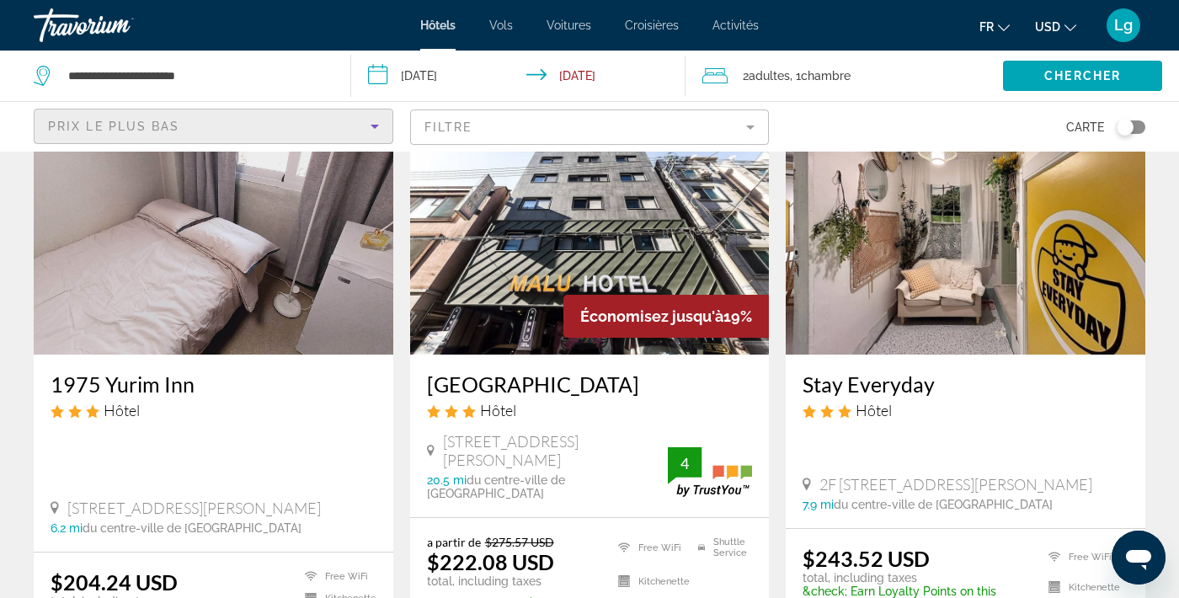
scroll to position [155, 0]
